Goal: Find specific page/section: Find specific page/section

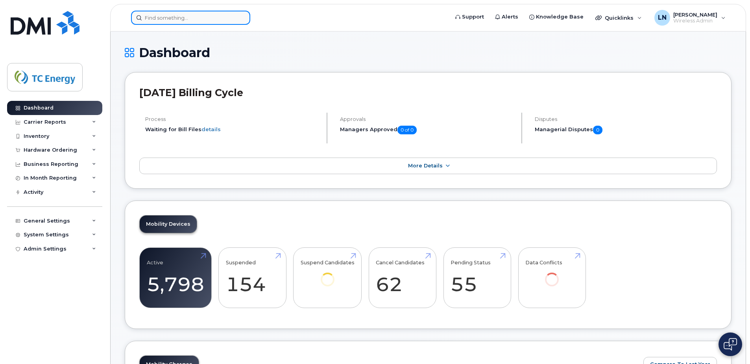
click at [213, 20] on input at bounding box center [190, 18] width 119 height 14
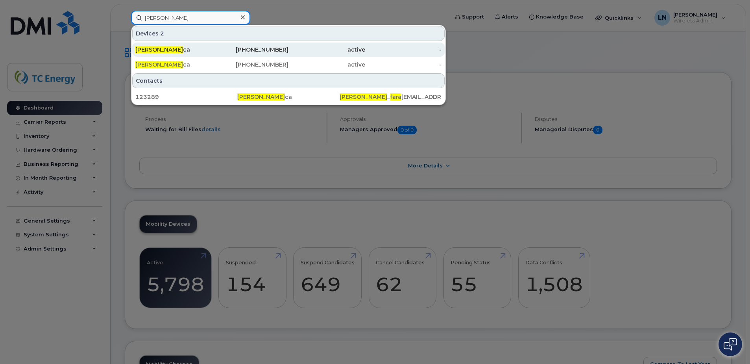
type input "[PERSON_NAME]"
click at [194, 48] on div "[PERSON_NAME] ca" at bounding box center [173, 50] width 77 height 8
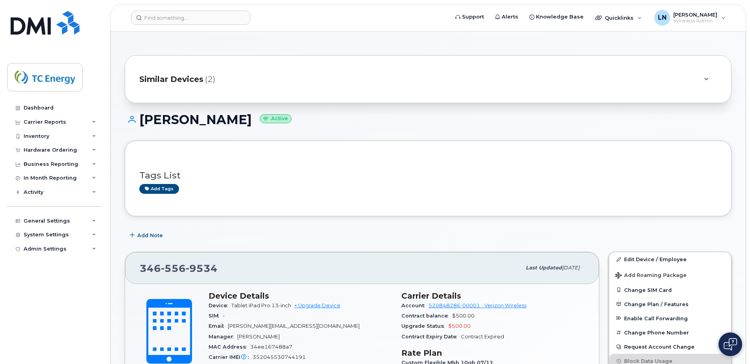
click at [190, 82] on span "Similar Devices" at bounding box center [171, 79] width 64 height 11
